Goal: Task Accomplishment & Management: Use online tool/utility

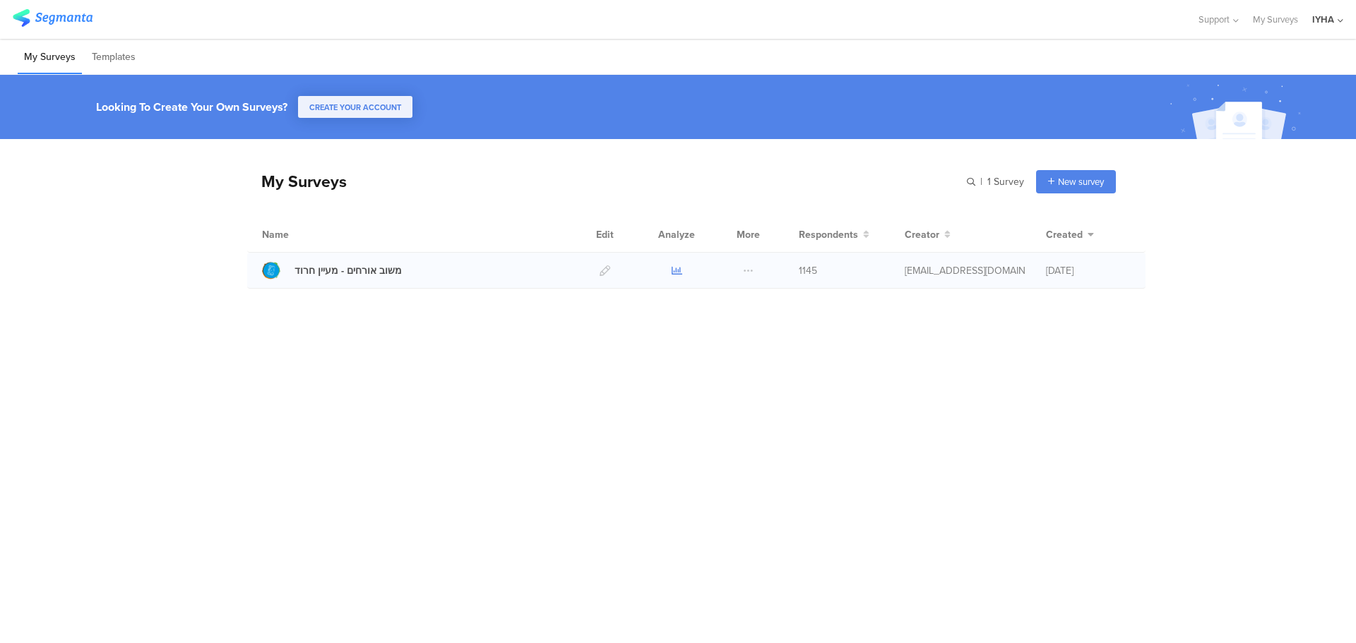
click at [671, 270] on icon at bounding box center [676, 270] width 11 height 11
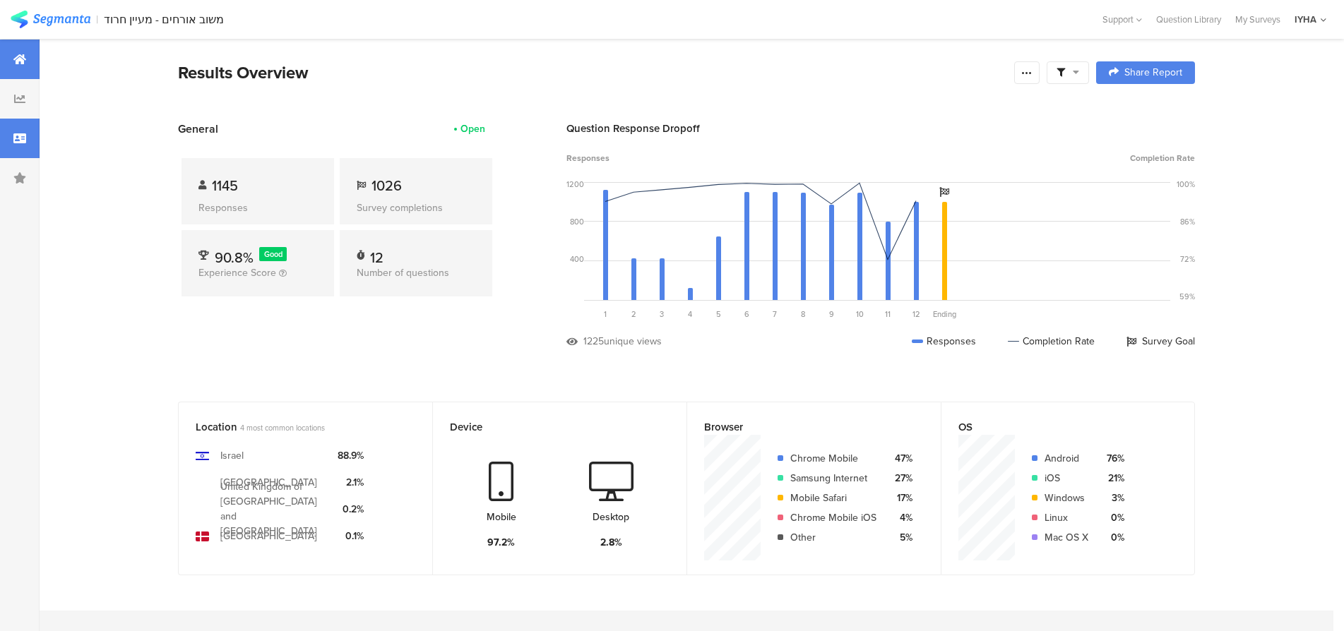
click at [19, 136] on icon at bounding box center [19, 138] width 13 height 11
